Goal: Check status

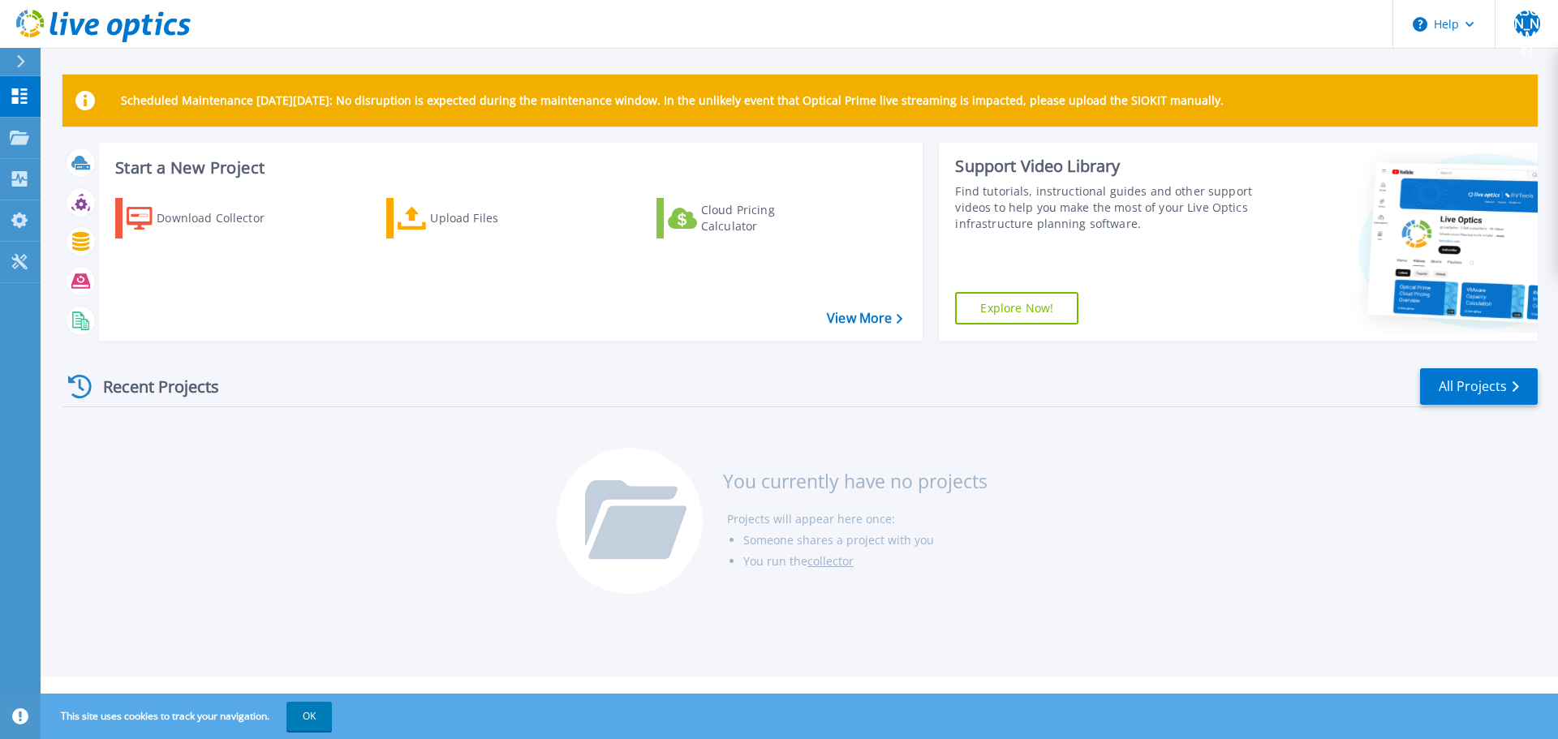
click at [25, 23] on icon at bounding box center [103, 26] width 174 height 33
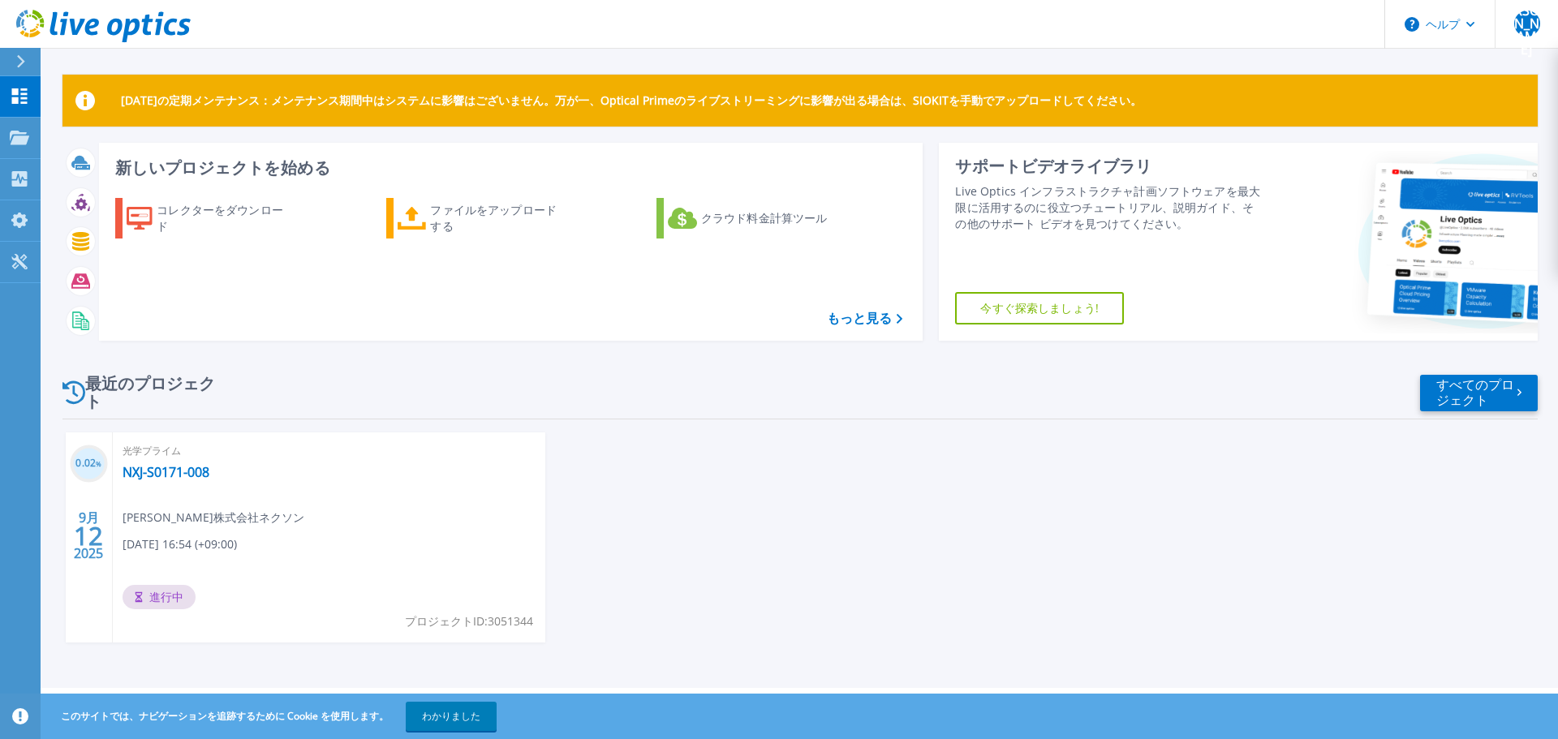
click at [165, 448] on font "光学プライム" at bounding box center [152, 451] width 58 height 14
click at [181, 473] on font "NXJ-S0171-008" at bounding box center [166, 472] width 87 height 18
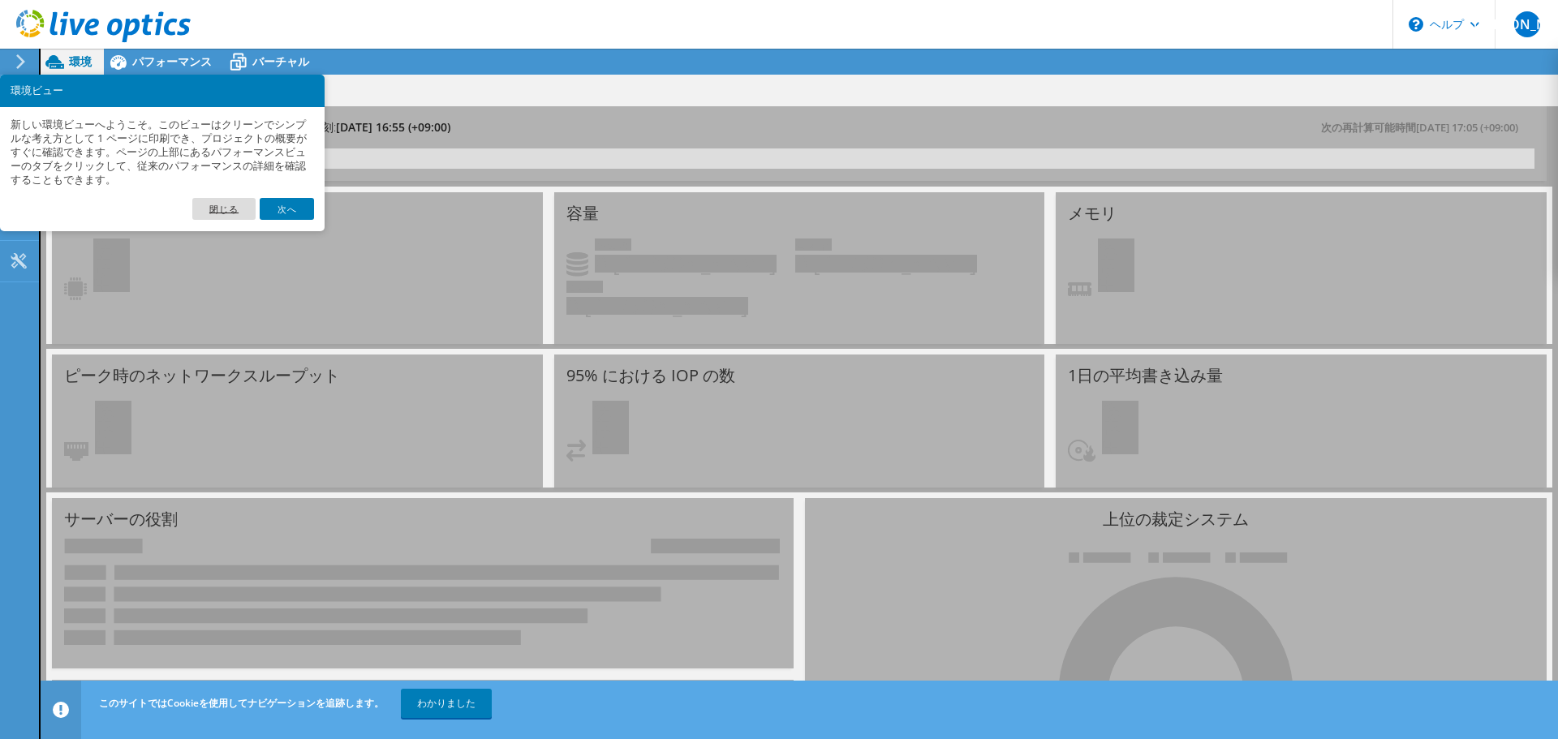
click at [228, 209] on font "閉じる" at bounding box center [223, 209] width 29 height 11
